Goal: Transaction & Acquisition: Purchase product/service

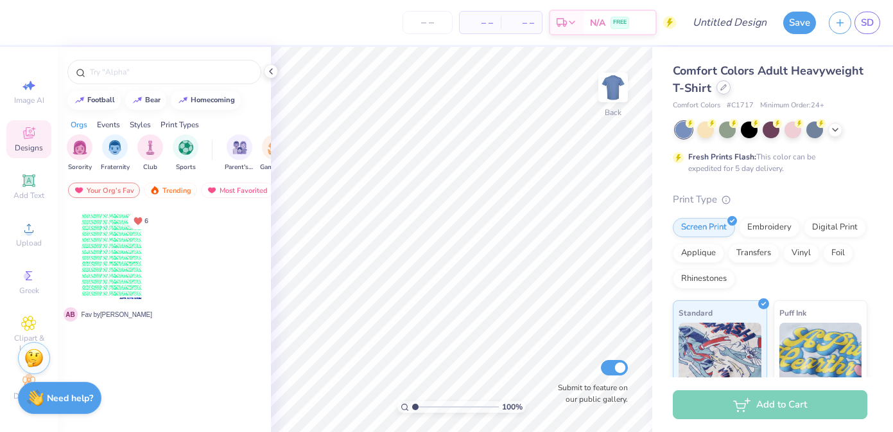
click at [723, 85] on icon at bounding box center [724, 87] width 6 height 6
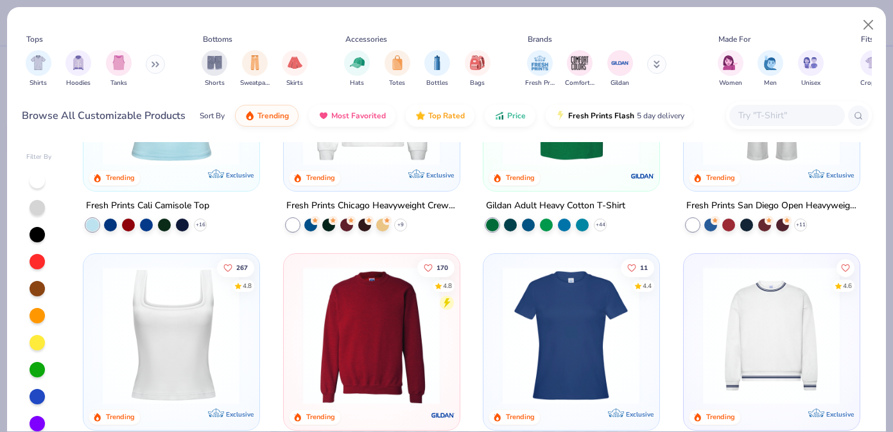
scroll to position [426, 0]
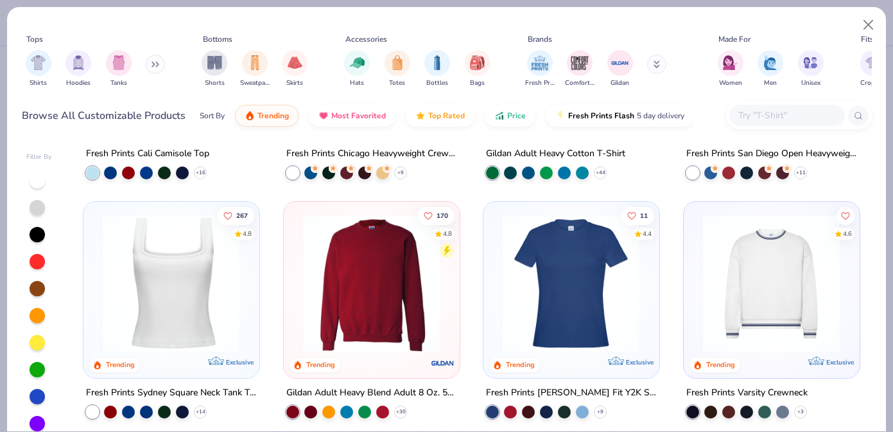
click at [154, 64] on icon at bounding box center [156, 64] width 8 height 6
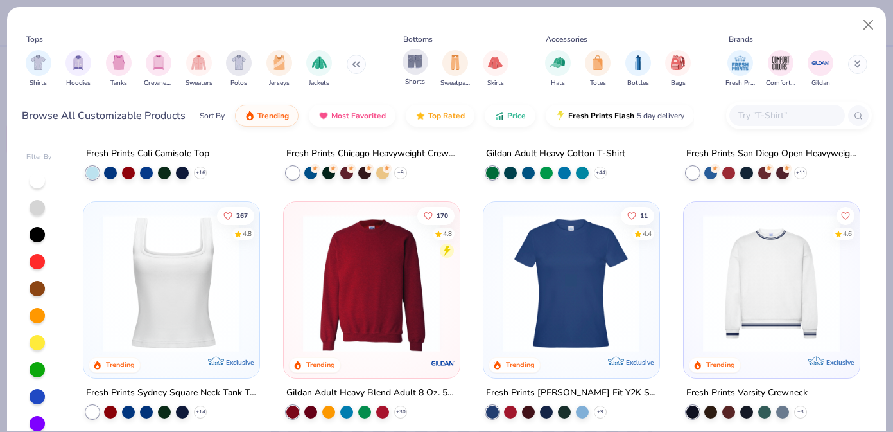
click at [412, 78] on span "Shorts" at bounding box center [415, 82] width 20 height 10
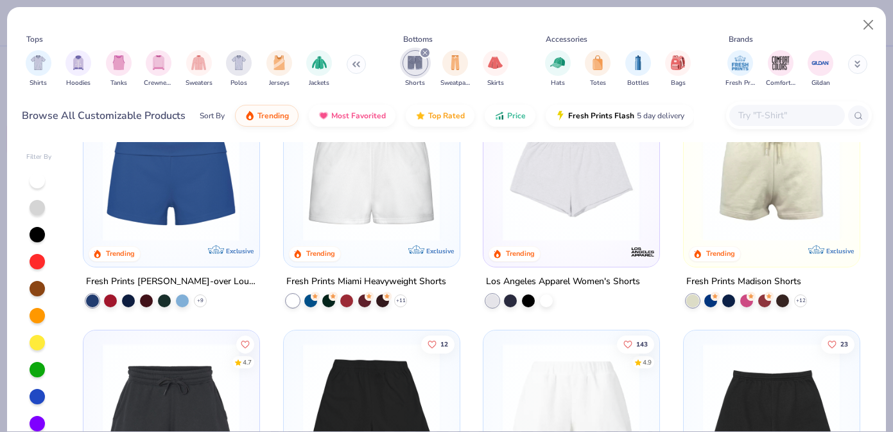
scroll to position [59, 0]
click at [222, 207] on img at bounding box center [171, 171] width 150 height 137
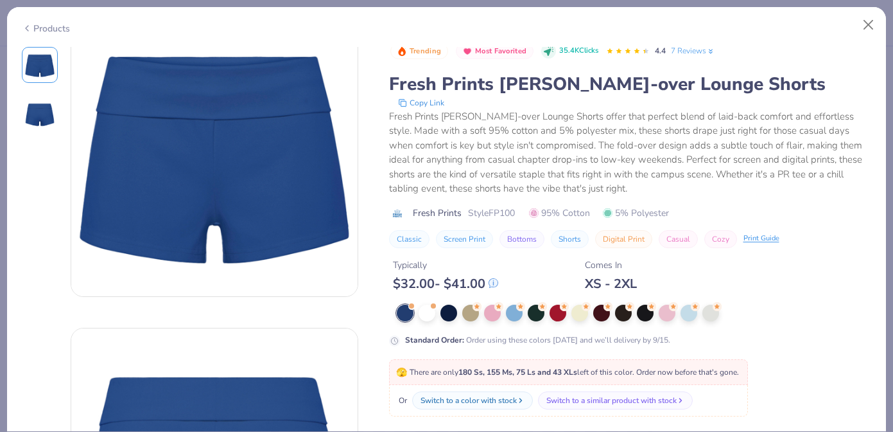
scroll to position [39, 0]
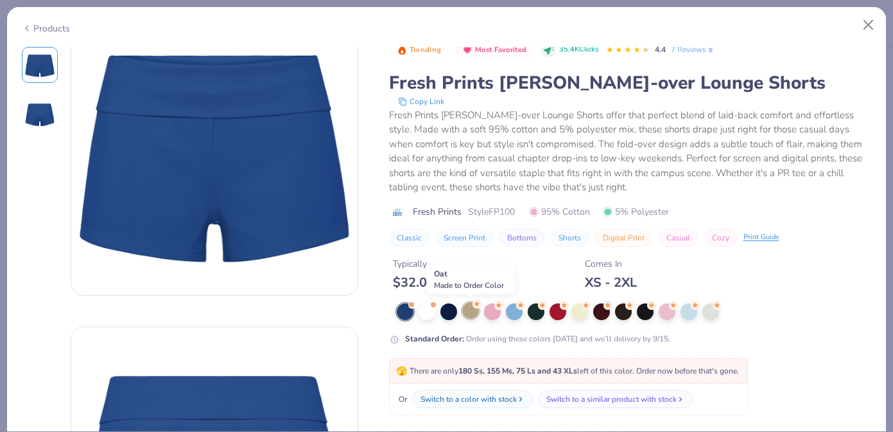
click at [475, 313] on div at bounding box center [470, 310] width 17 height 17
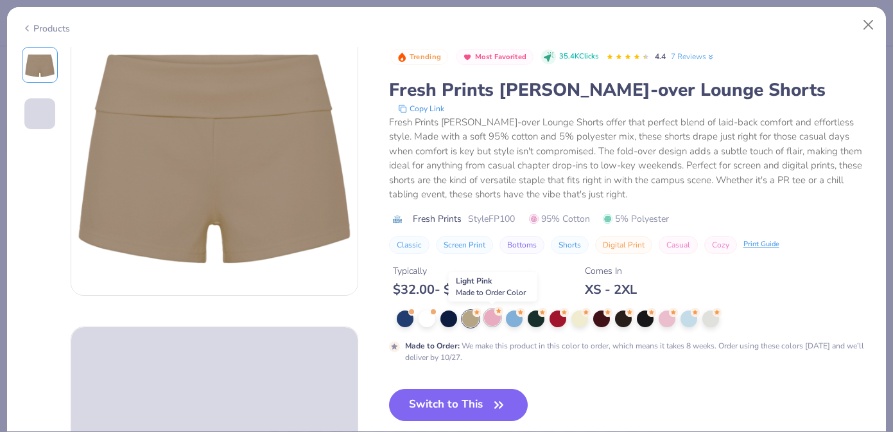
click at [495, 314] on icon at bounding box center [499, 310] width 9 height 9
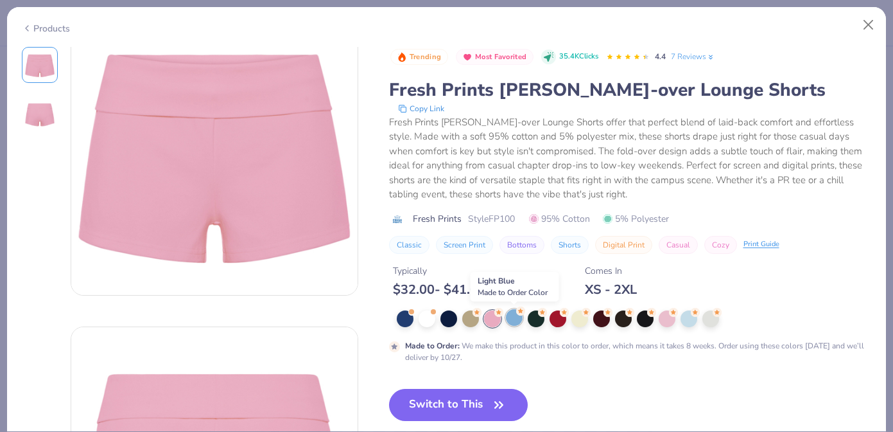
click at [509, 315] on div at bounding box center [514, 317] width 17 height 17
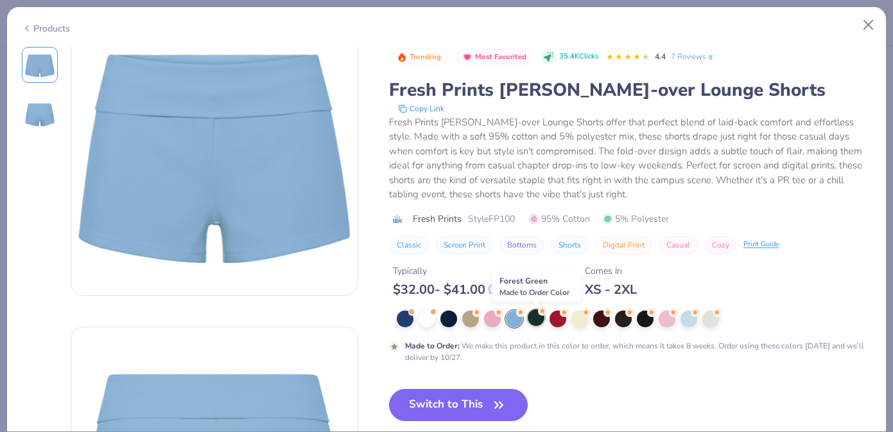
click at [537, 318] on div at bounding box center [536, 317] width 17 height 17
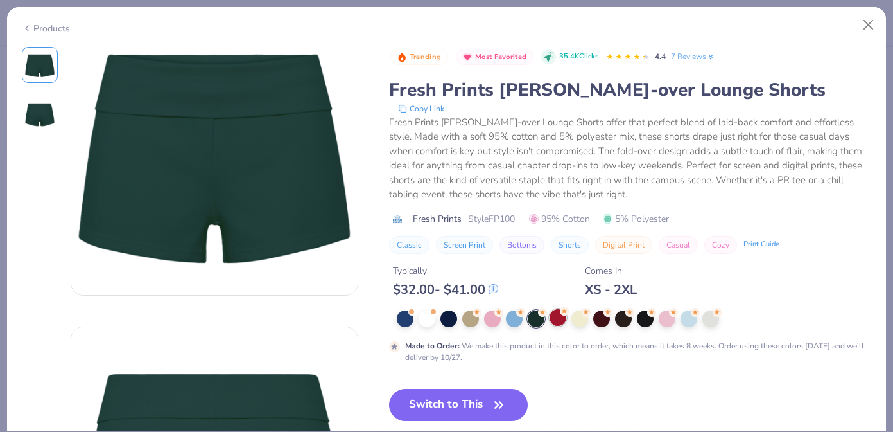
click at [565, 318] on div at bounding box center [558, 317] width 17 height 17
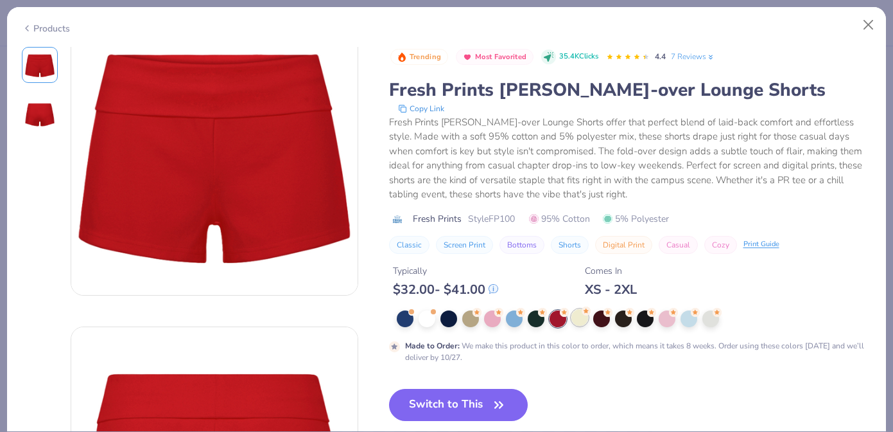
click at [578, 318] on div at bounding box center [580, 317] width 17 height 17
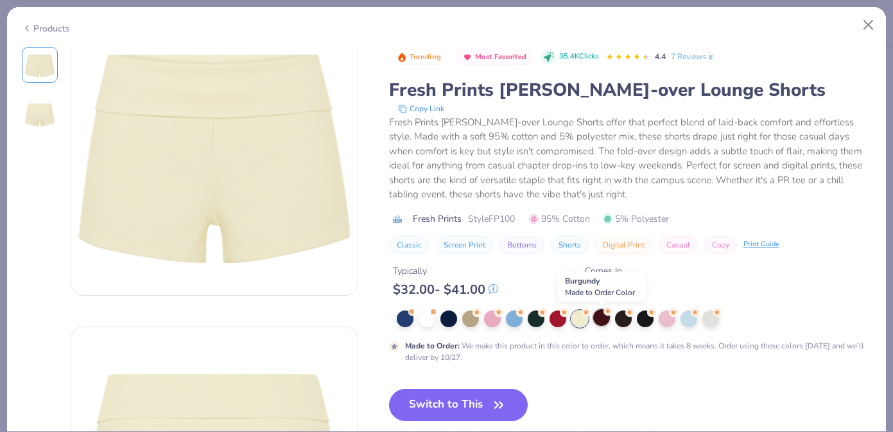
click at [602, 321] on div at bounding box center [602, 317] width 17 height 17
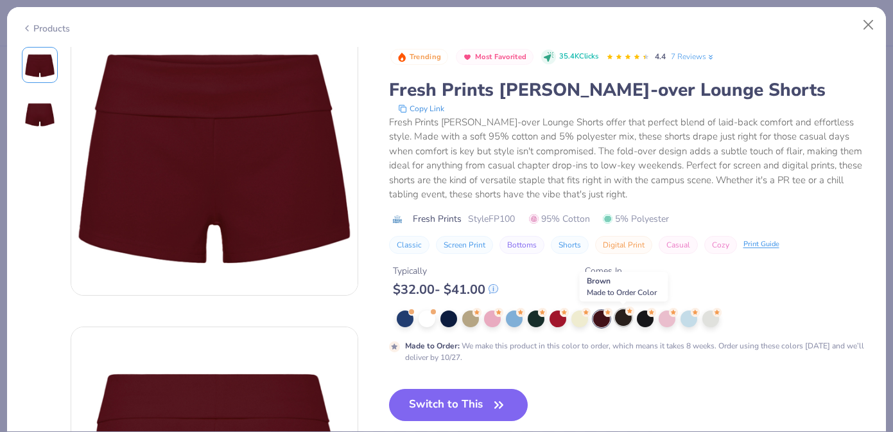
click at [628, 320] on div at bounding box center [623, 317] width 17 height 17
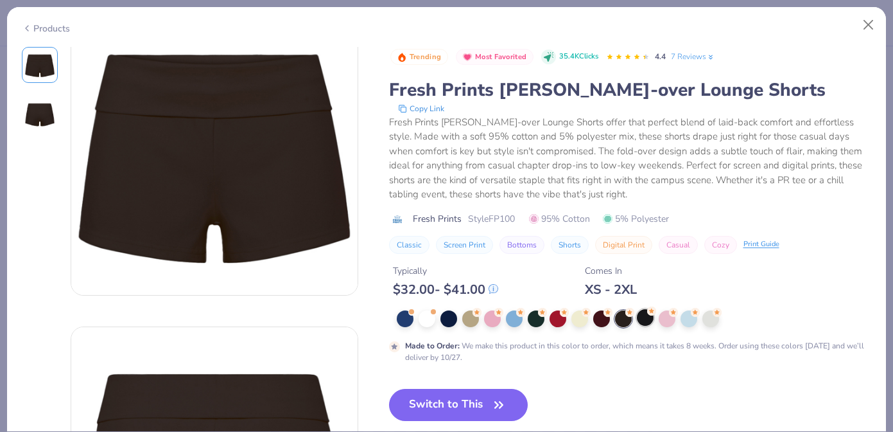
click at [652, 322] on div at bounding box center [645, 317] width 17 height 17
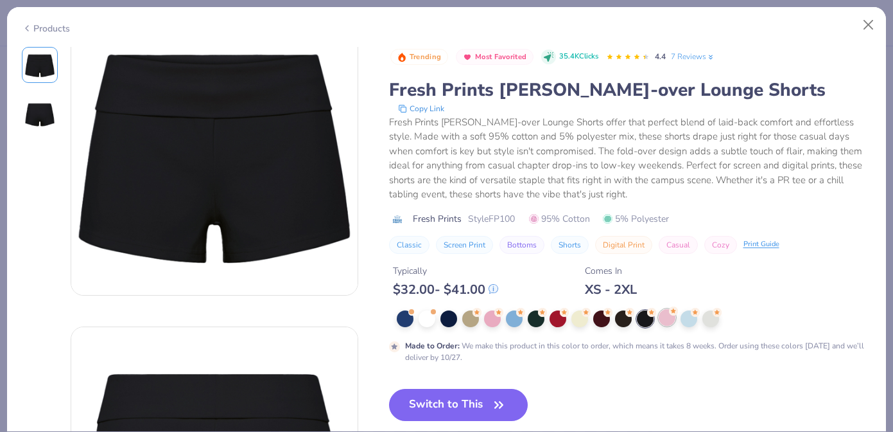
click at [665, 318] on div at bounding box center [667, 317] width 17 height 17
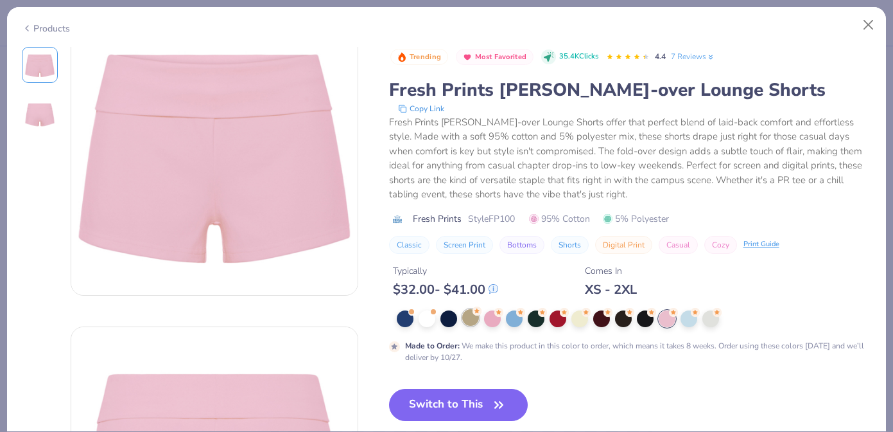
click at [466, 318] on div at bounding box center [470, 317] width 17 height 17
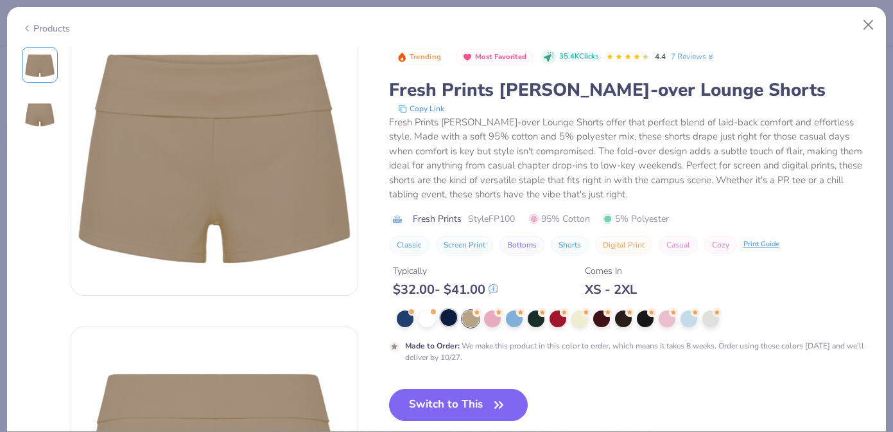
click at [444, 319] on div at bounding box center [449, 317] width 17 height 17
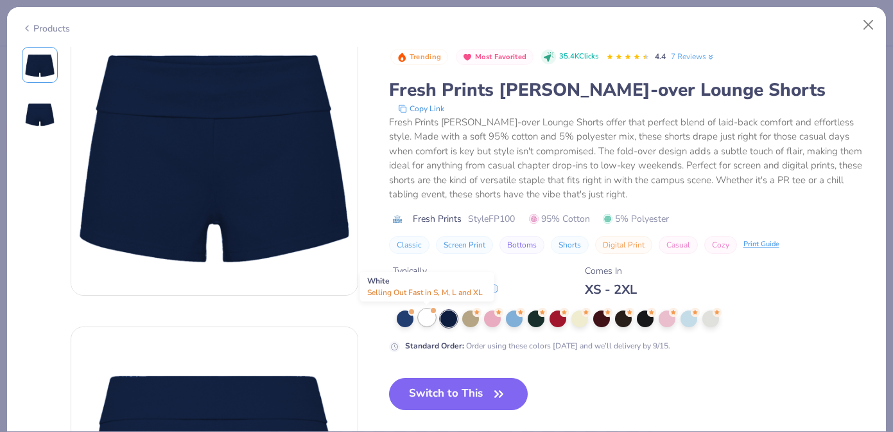
click at [419, 321] on div at bounding box center [427, 317] width 17 height 17
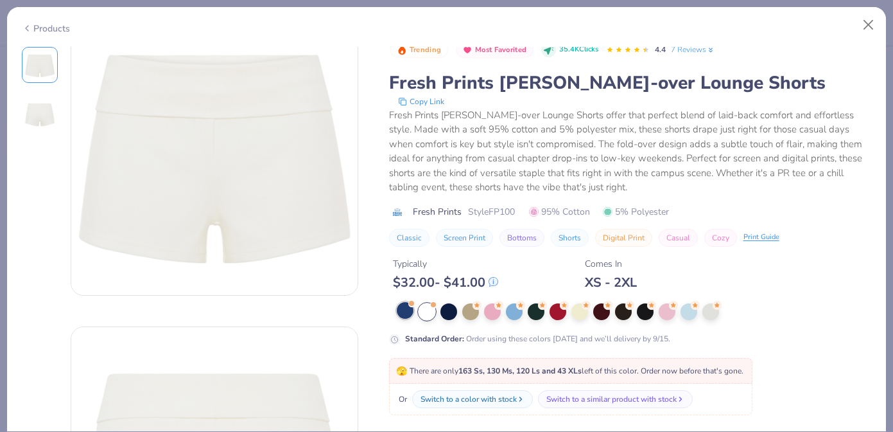
click at [401, 314] on div at bounding box center [405, 310] width 17 height 17
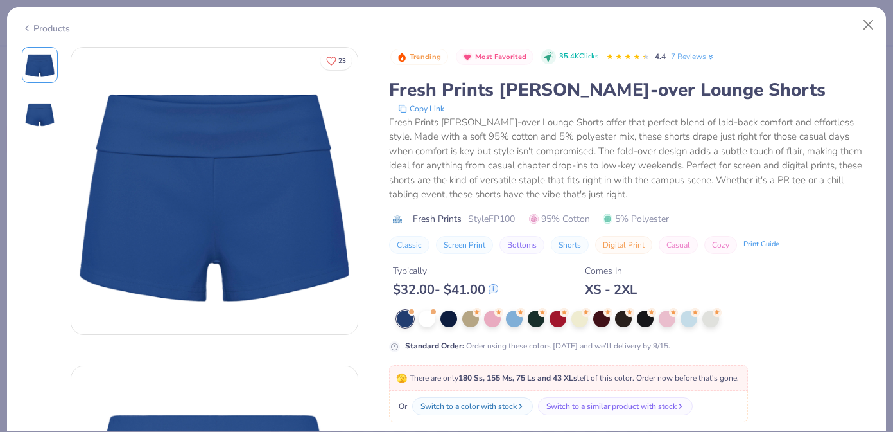
click at [23, 29] on icon at bounding box center [27, 28] width 10 height 15
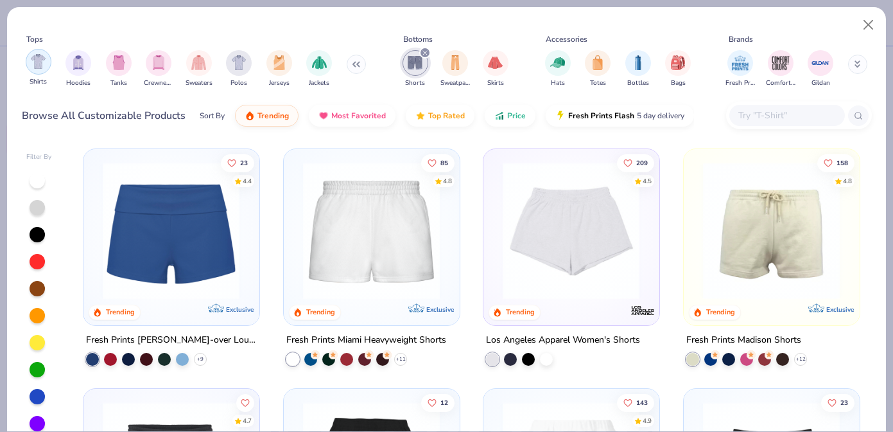
click at [36, 67] on img "filter for Shirts" at bounding box center [38, 61] width 15 height 15
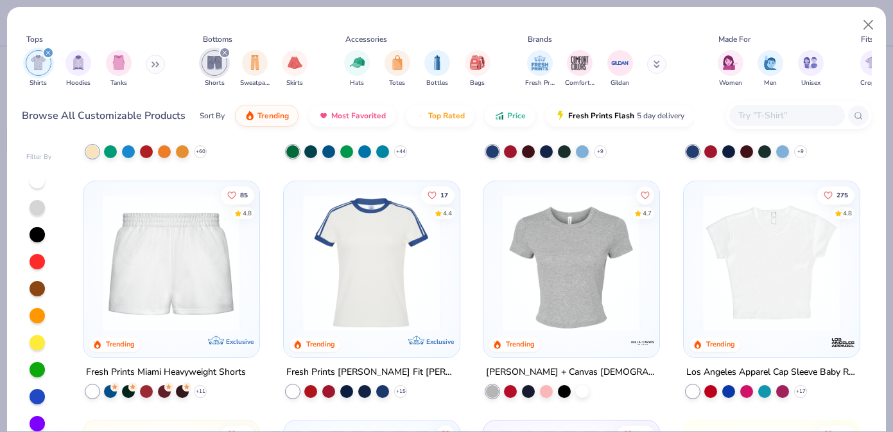
scroll to position [191, 0]
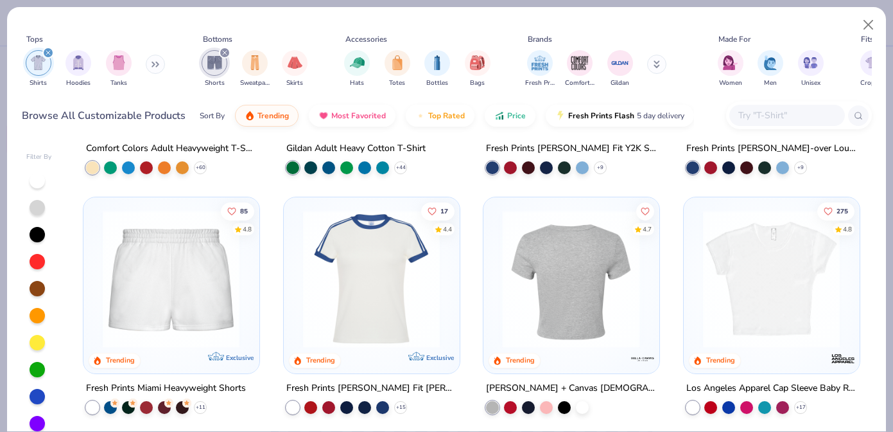
click at [403, 309] on img at bounding box center [372, 277] width 150 height 137
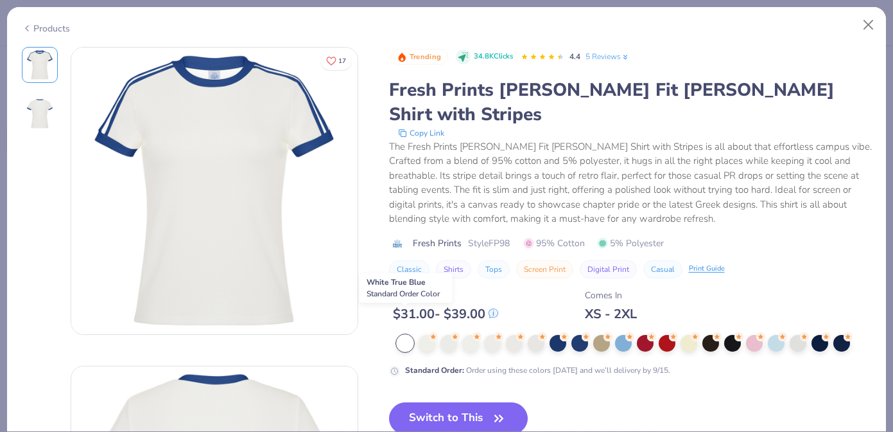
scroll to position [13, 0]
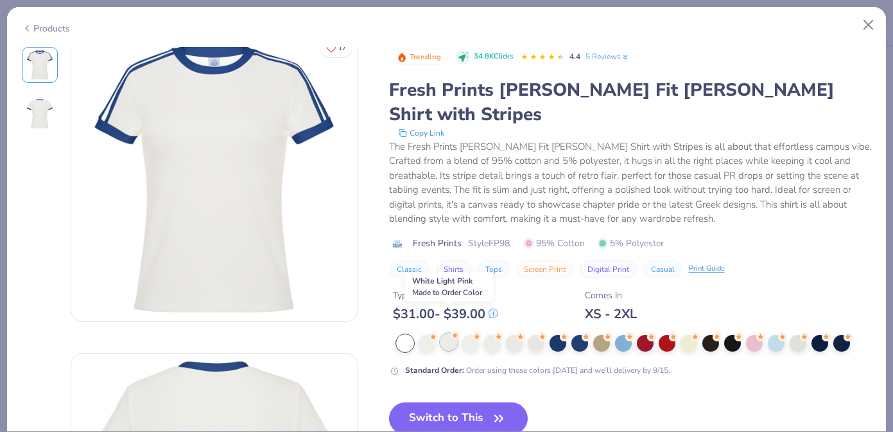
click at [453, 333] on div at bounding box center [449, 341] width 17 height 17
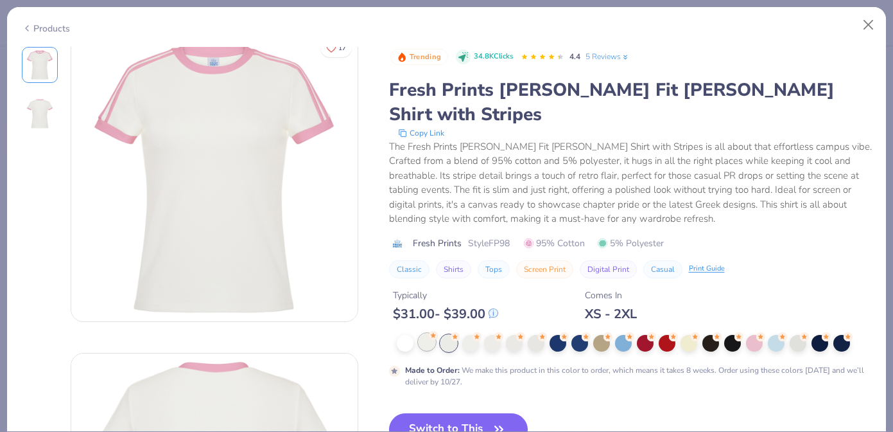
click at [419, 333] on div at bounding box center [427, 341] width 17 height 17
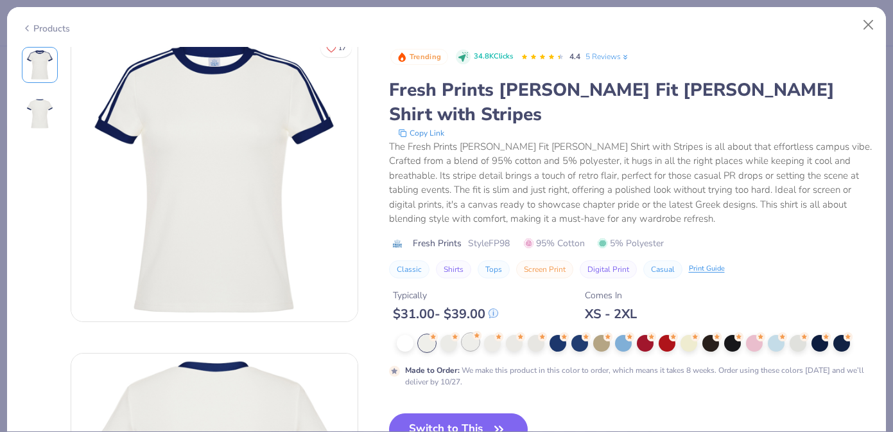
click at [468, 333] on div at bounding box center [470, 341] width 17 height 17
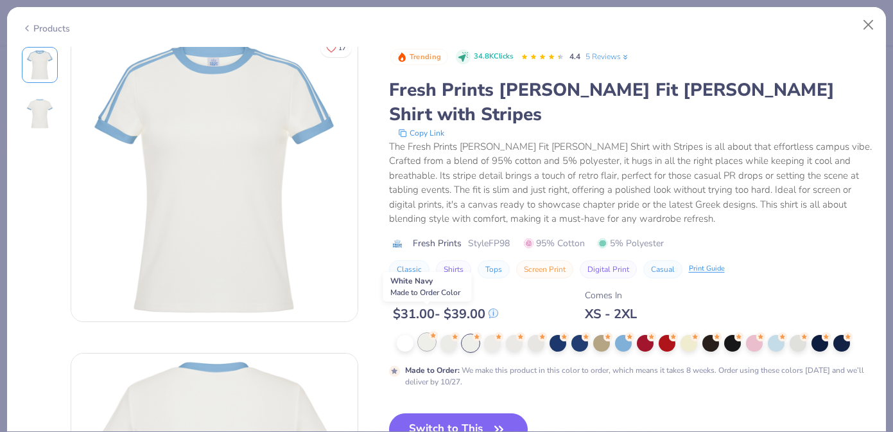
click at [423, 333] on div at bounding box center [427, 341] width 17 height 17
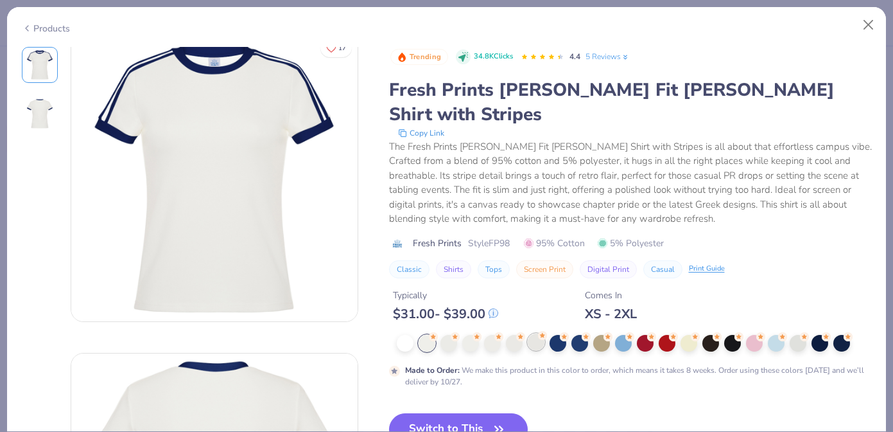
click at [541, 333] on div at bounding box center [536, 341] width 17 height 17
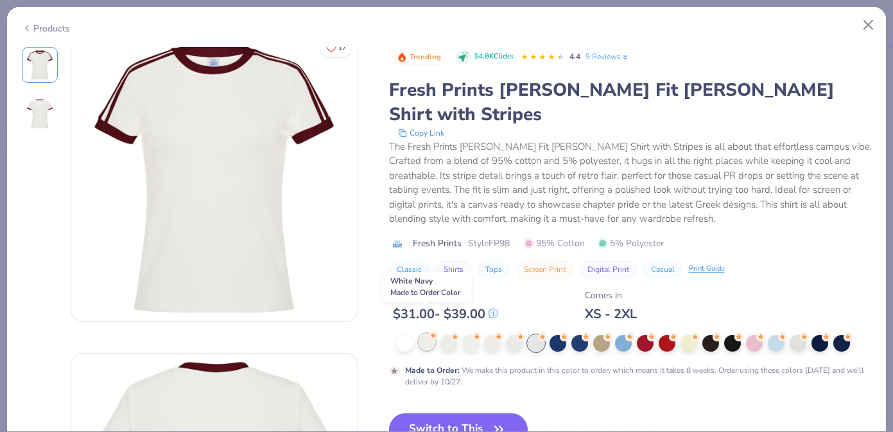
click at [427, 333] on div at bounding box center [427, 341] width 17 height 17
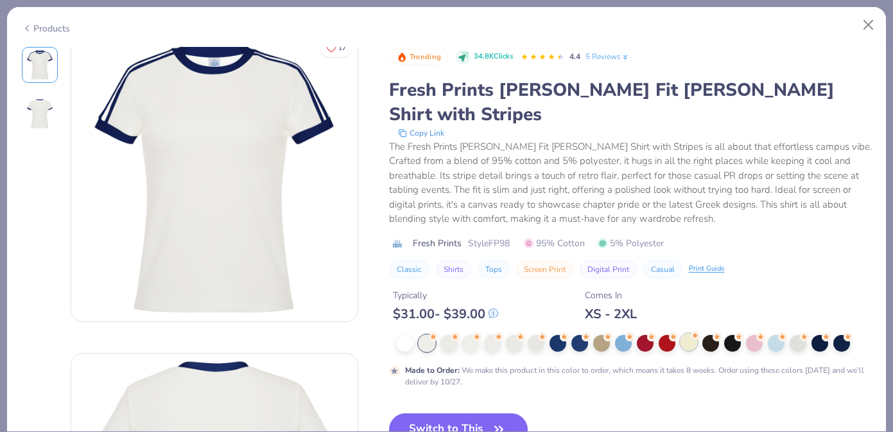
click at [690, 333] on div at bounding box center [689, 341] width 17 height 17
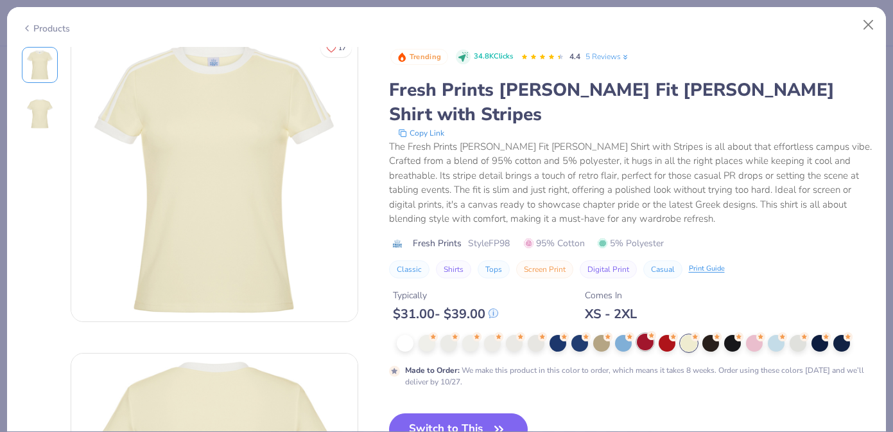
click at [653, 333] on div at bounding box center [645, 341] width 17 height 17
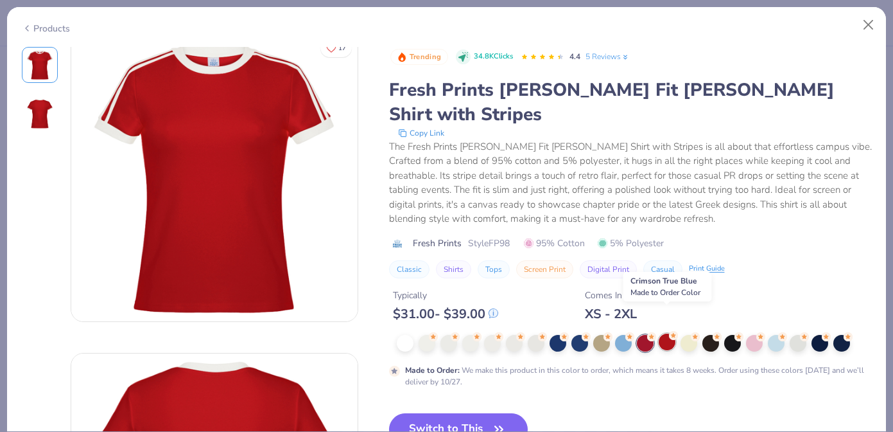
click at [671, 333] on div at bounding box center [667, 341] width 17 height 17
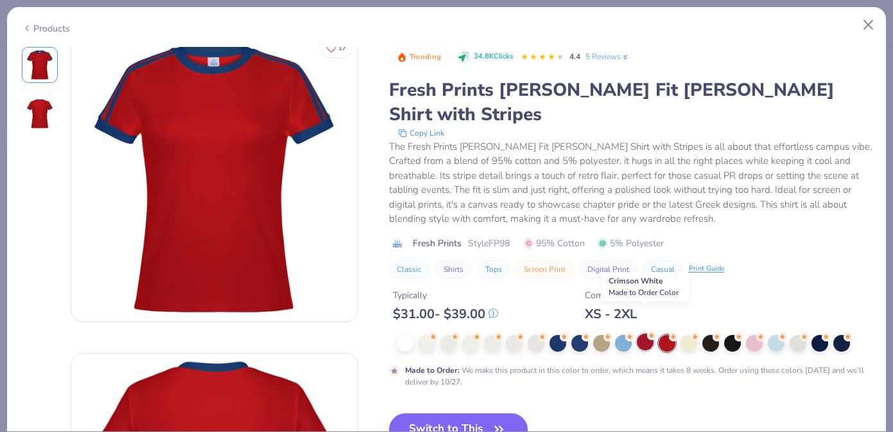
click at [645, 333] on div at bounding box center [645, 341] width 17 height 17
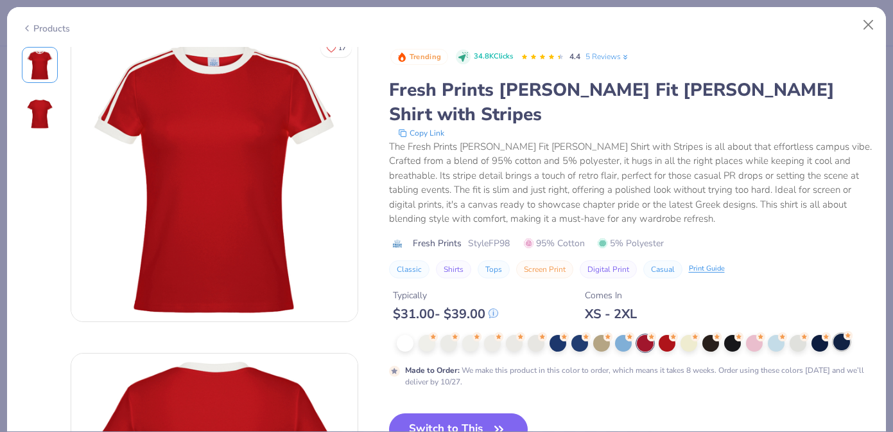
click at [845, 333] on div at bounding box center [842, 341] width 17 height 17
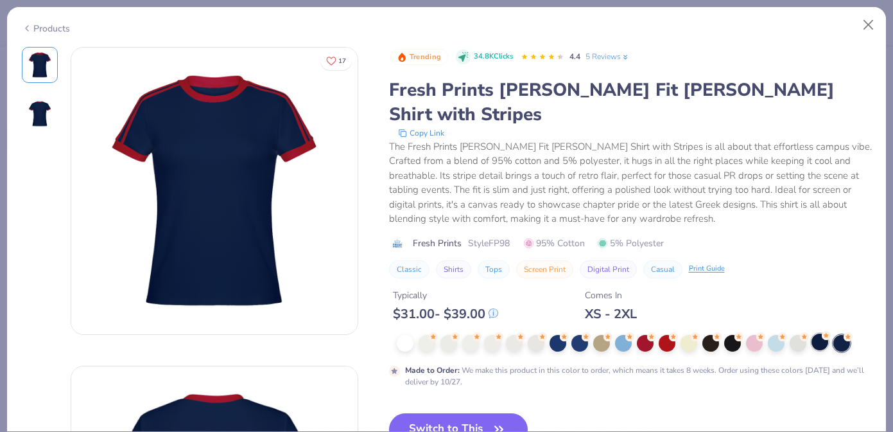
click at [820, 333] on div at bounding box center [820, 341] width 17 height 17
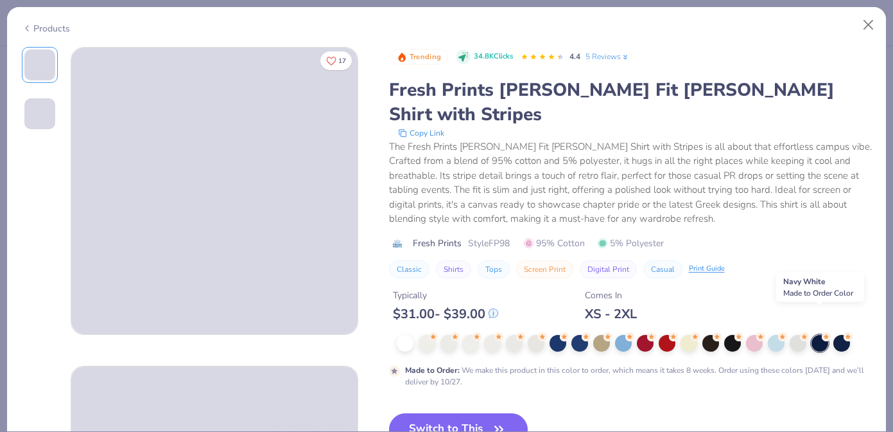
click at [820, 335] on div at bounding box center [820, 343] width 17 height 17
click at [796, 333] on div at bounding box center [798, 341] width 17 height 17
click at [817, 333] on div at bounding box center [820, 341] width 17 height 17
click at [33, 28] on div "Products" at bounding box center [46, 28] width 48 height 13
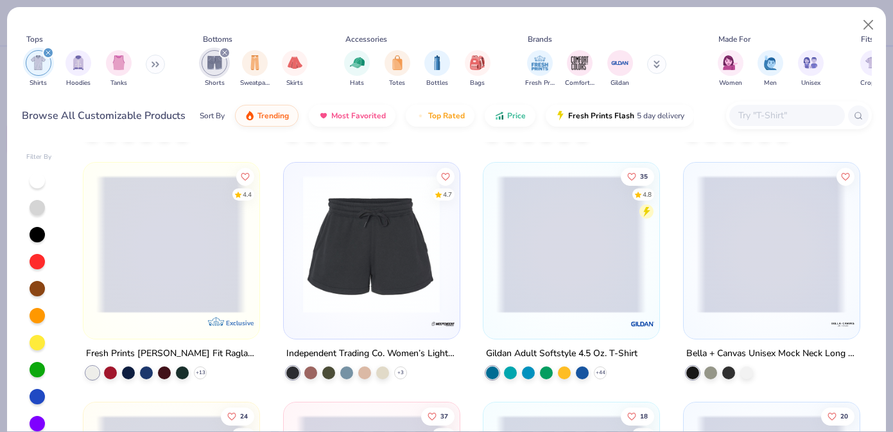
scroll to position [953, 0]
